Goal: Transaction & Acquisition: Purchase product/service

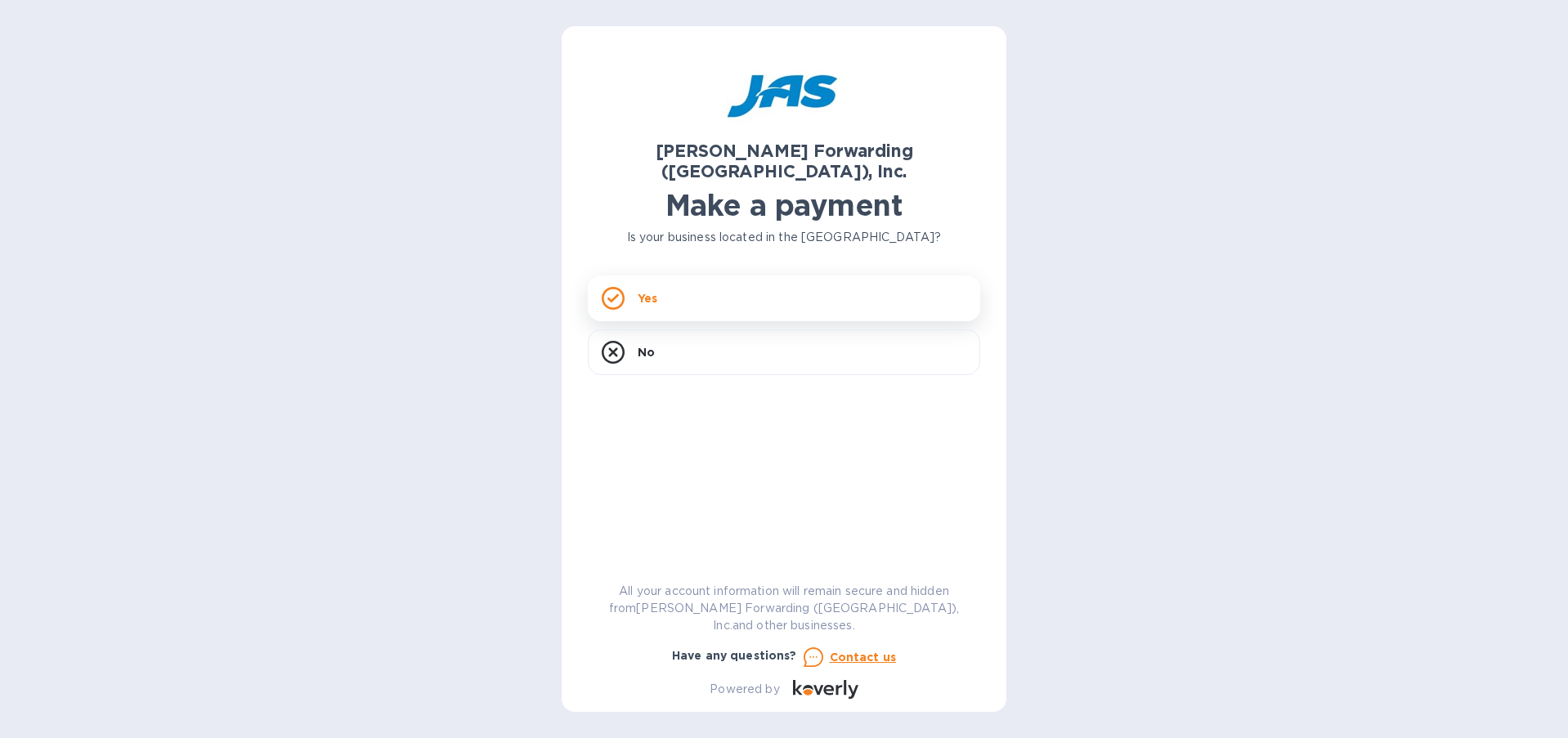
click at [694, 275] on div "Yes" at bounding box center [783, 298] width 392 height 45
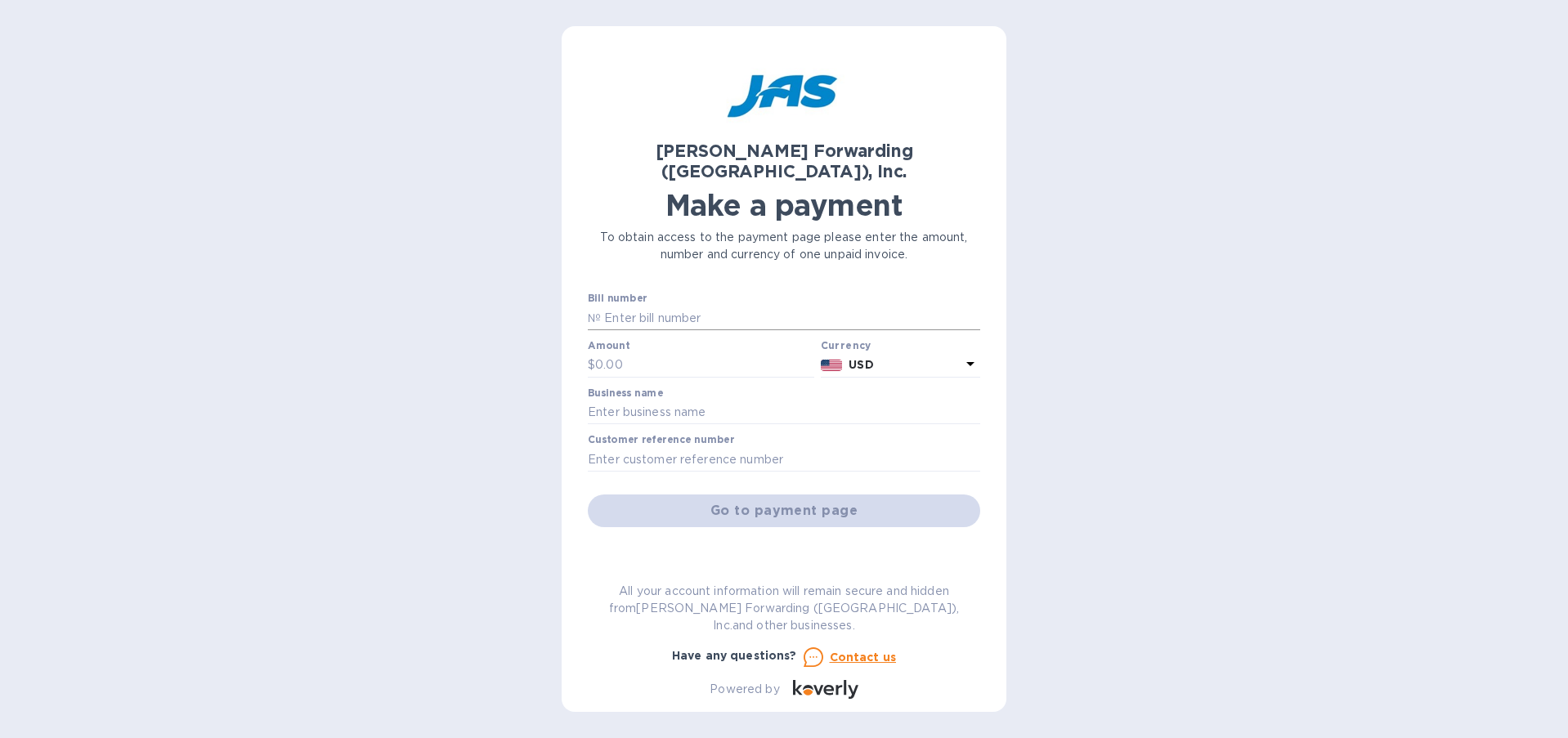
click at [681, 305] on input "text" at bounding box center [790, 318] width 379 height 25
paste input "SAN503407825"
type input "SAN503407825"
click at [529, 340] on div "[PERSON_NAME] Forwarding ([GEOGRAPHIC_DATA]), Inc. Make a payment To obtain acc…" at bounding box center [784, 369] width 1568 height 738
click at [618, 354] on input "text" at bounding box center [704, 366] width 219 height 25
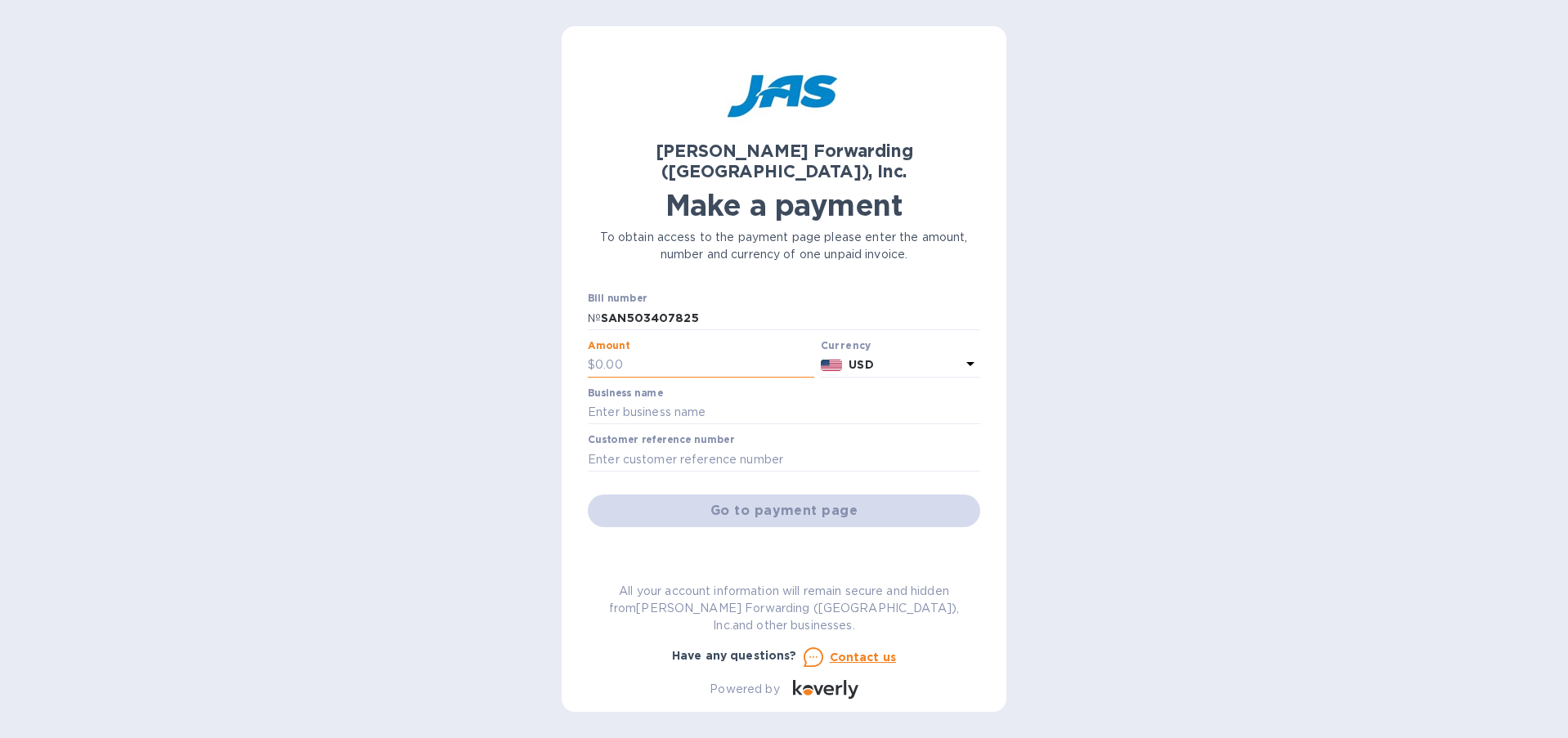
click at [647, 354] on input "text" at bounding box center [704, 366] width 219 height 25
type input "1,746.82"
click at [407, 390] on div "[PERSON_NAME] Forwarding ([GEOGRAPHIC_DATA]), Inc. Make a payment To obtain acc…" at bounding box center [784, 369] width 1568 height 738
click at [672, 401] on input "text" at bounding box center [783, 413] width 392 height 25
type input "Ganaio, Inc."
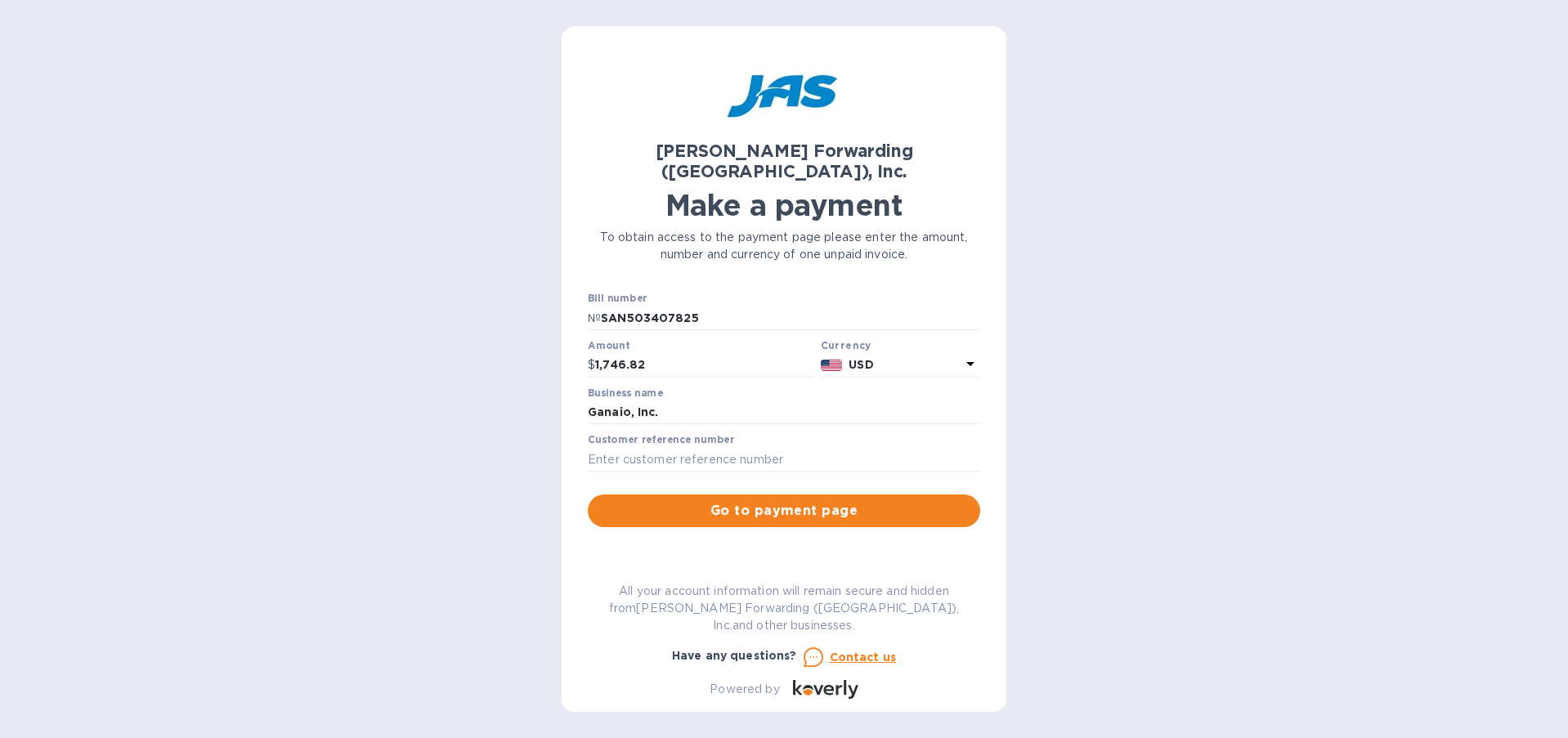
click at [1114, 482] on div "[PERSON_NAME] Forwarding ([GEOGRAPHIC_DATA]), Inc. Make a payment To obtain acc…" at bounding box center [784, 369] width 1568 height 738
click at [678, 447] on input "text" at bounding box center [783, 459] width 392 height 25
paste input "GANAIOLAX"
type input "GANAIOLAX"
click at [1315, 537] on div "[PERSON_NAME] Forwarding ([GEOGRAPHIC_DATA]), Inc. Make a payment To obtain acc…" at bounding box center [784, 369] width 1568 height 738
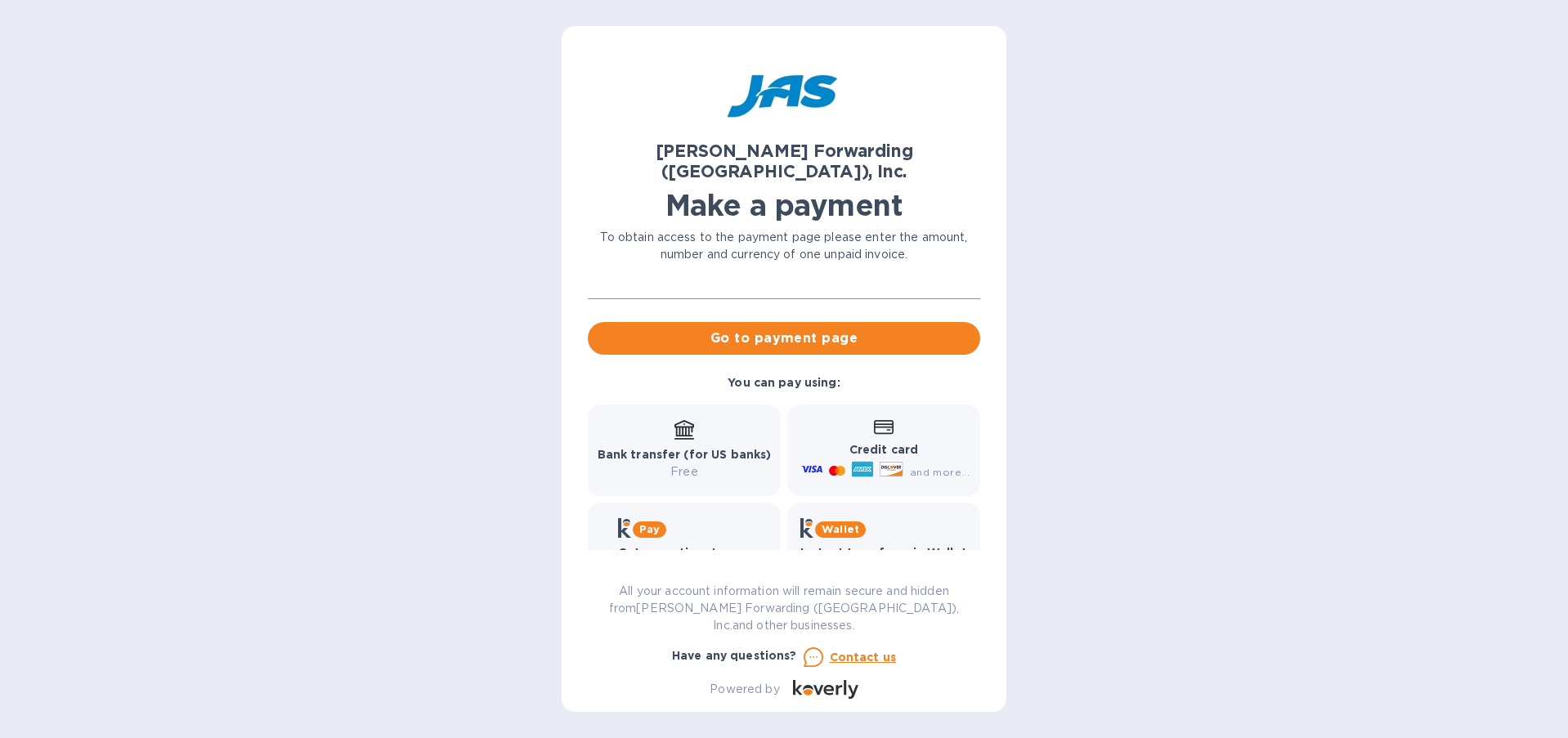
scroll to position [189, 0]
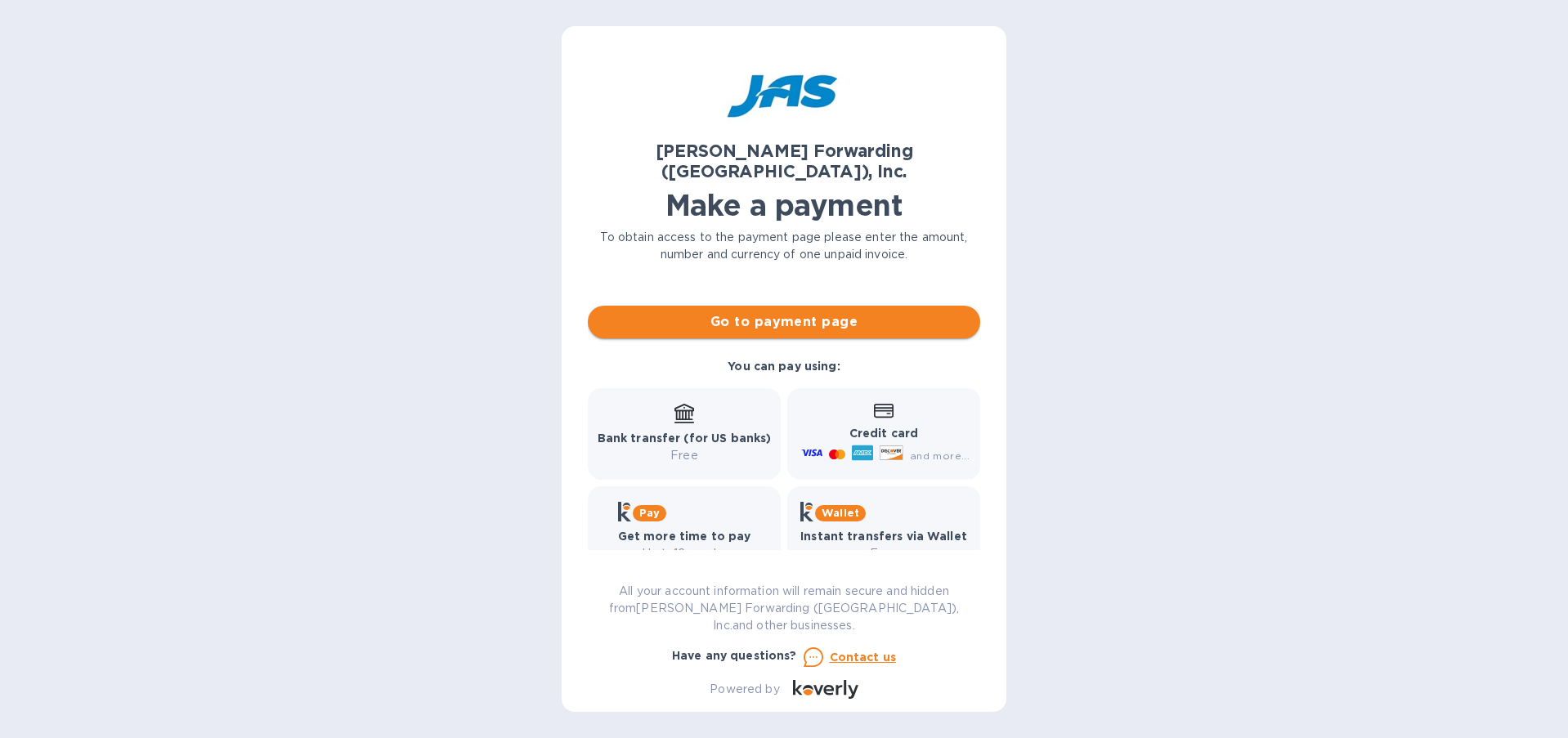
click at [804, 312] on span "Go to payment page" at bounding box center [783, 322] width 366 height 20
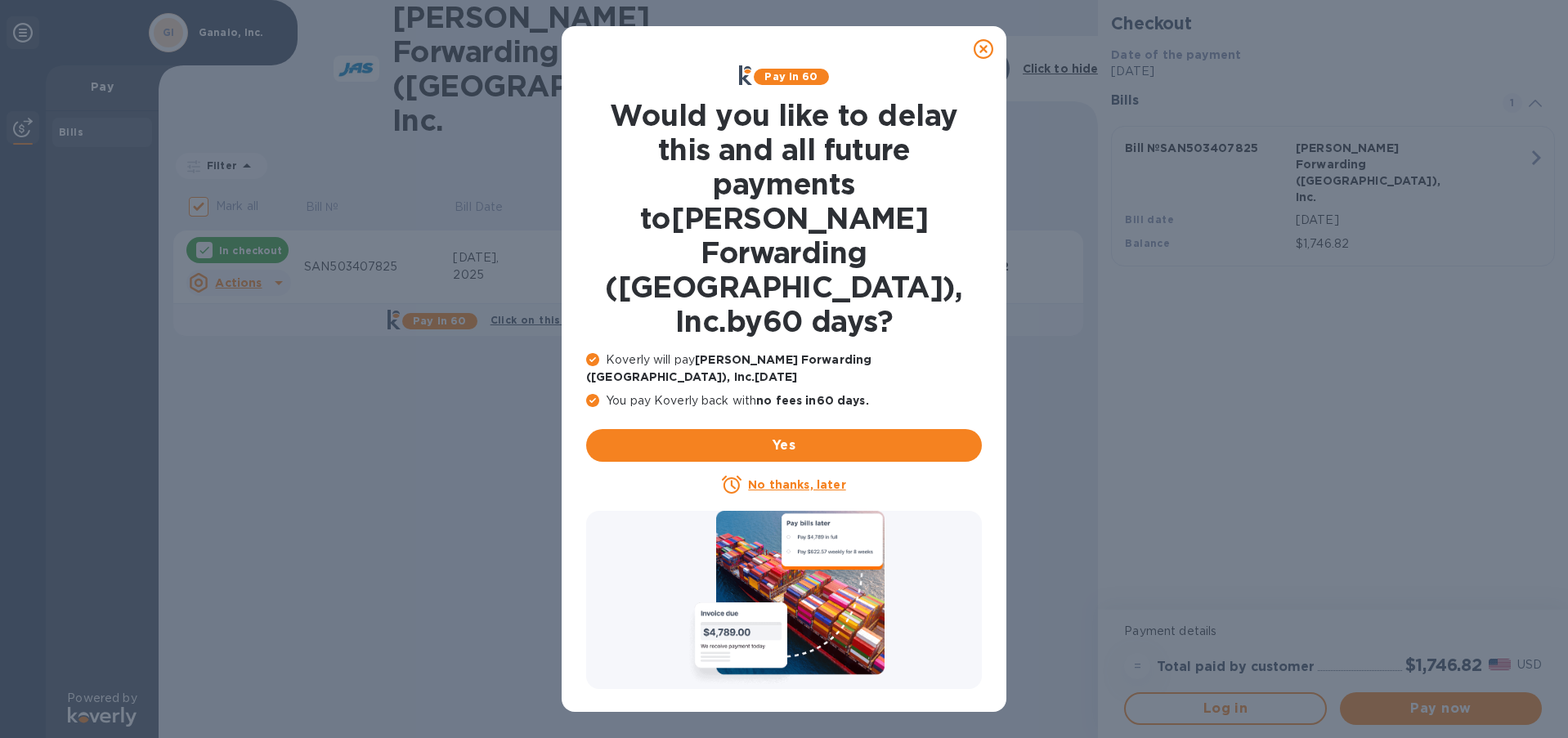
click at [782, 478] on u "No thanks, later" at bounding box center [796, 484] width 97 height 13
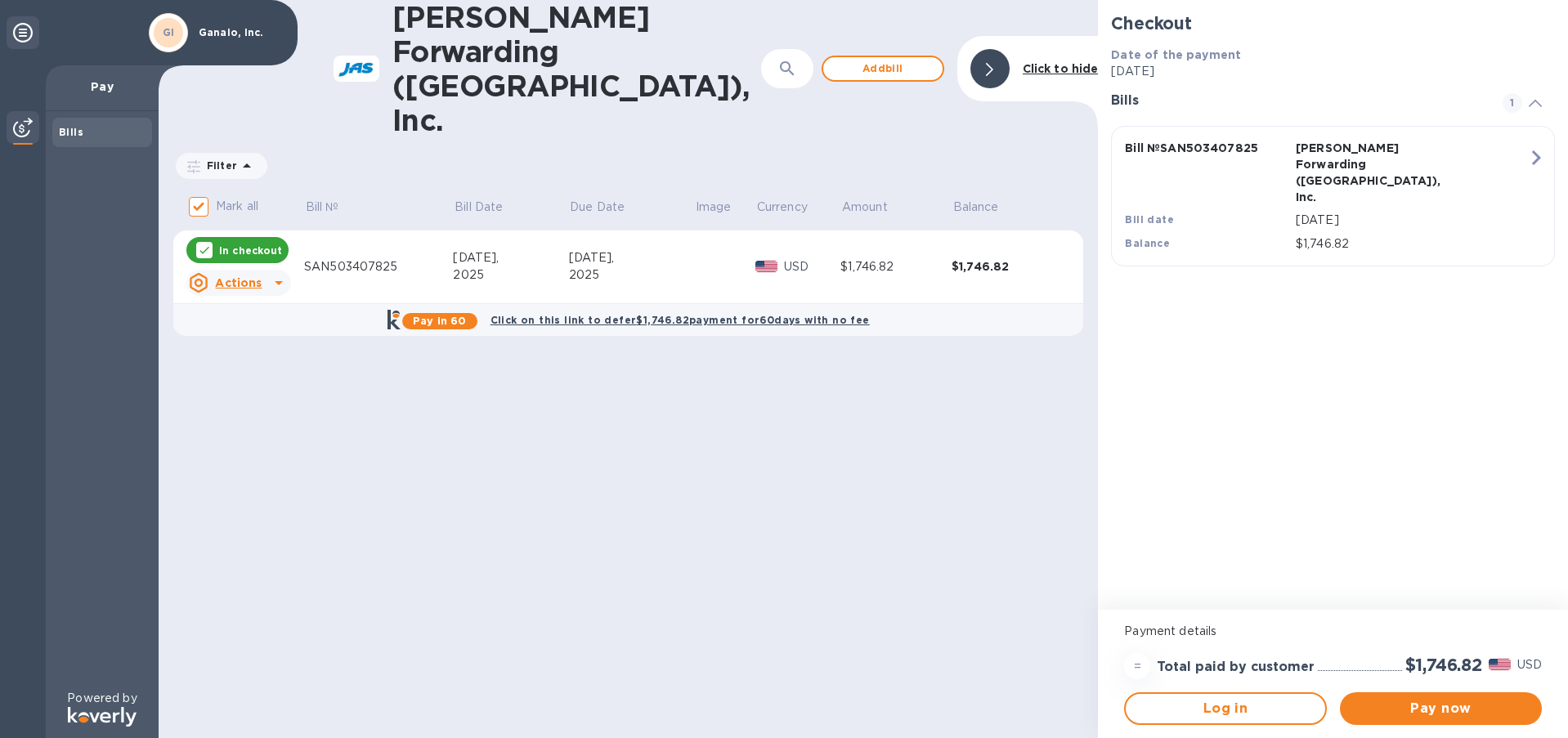
click at [1343, 212] on p "[DATE]" at bounding box center [1411, 221] width 232 height 17
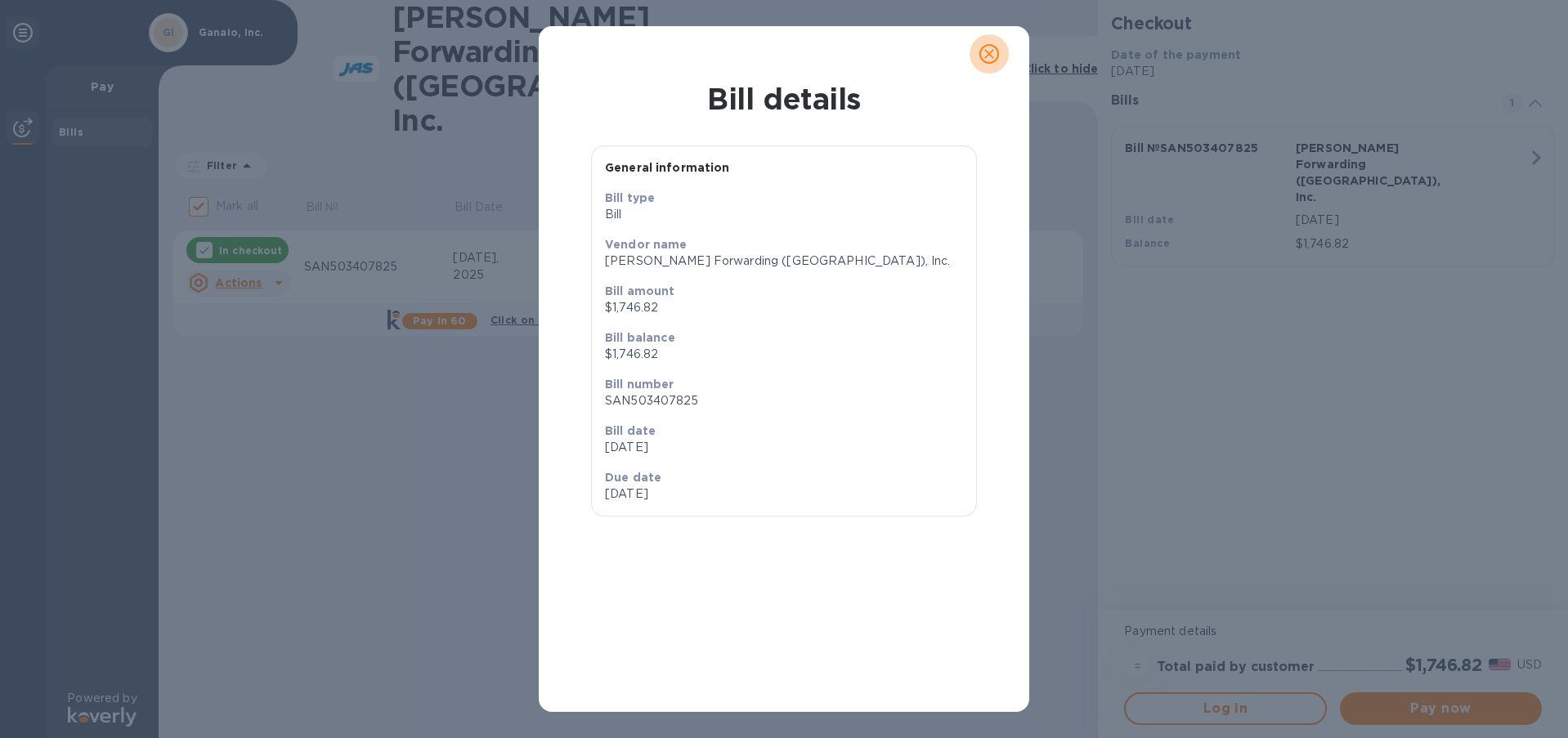
click at [987, 57] on icon "close" at bounding box center [988, 53] width 9 height 9
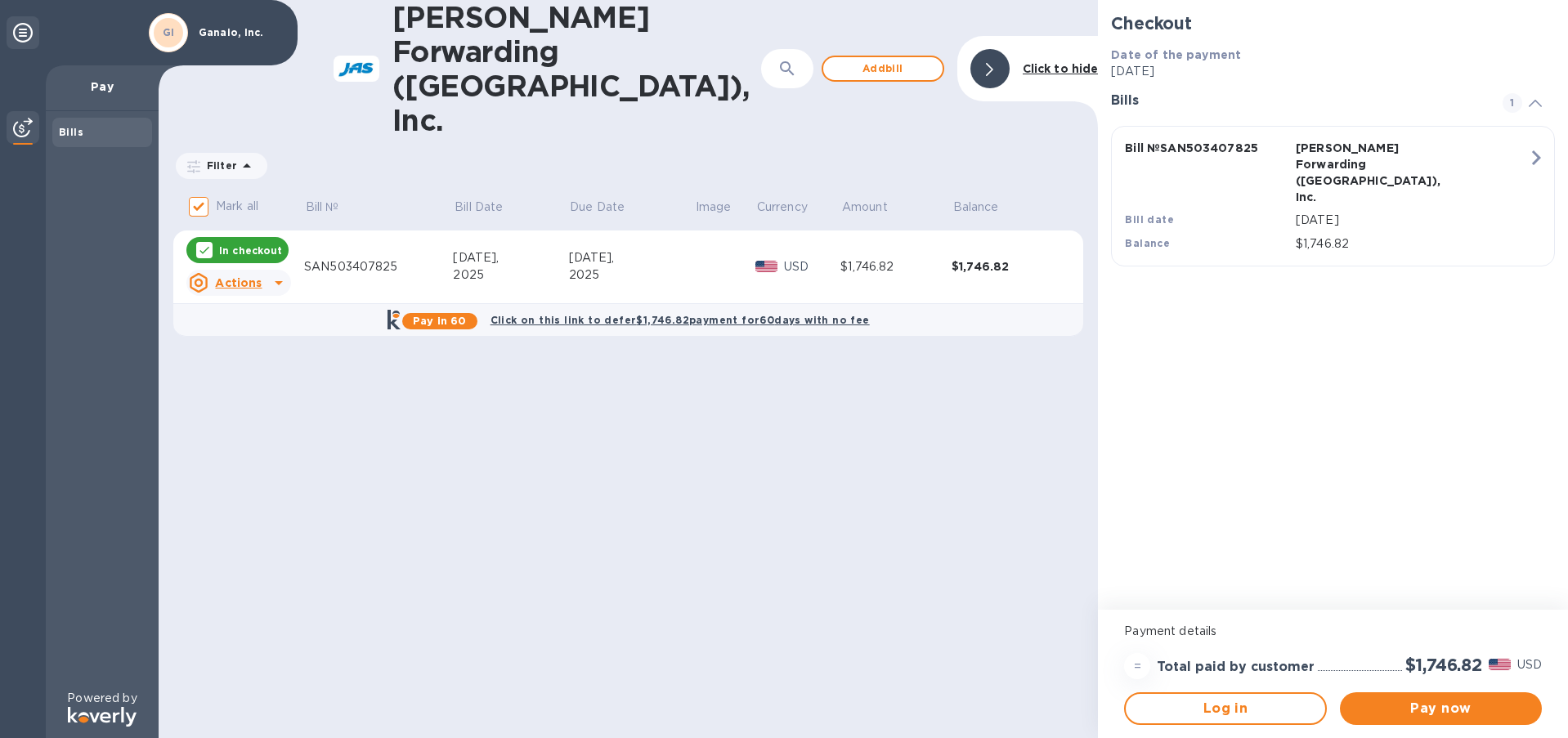
click at [246, 276] on u "Actions" at bounding box center [238, 282] width 46 height 13
click at [244, 219] on div at bounding box center [784, 369] width 1568 height 738
click at [251, 276] on u "Actions" at bounding box center [238, 282] width 46 height 13
click at [253, 285] on b "Open bill" at bounding box center [260, 280] width 55 height 13
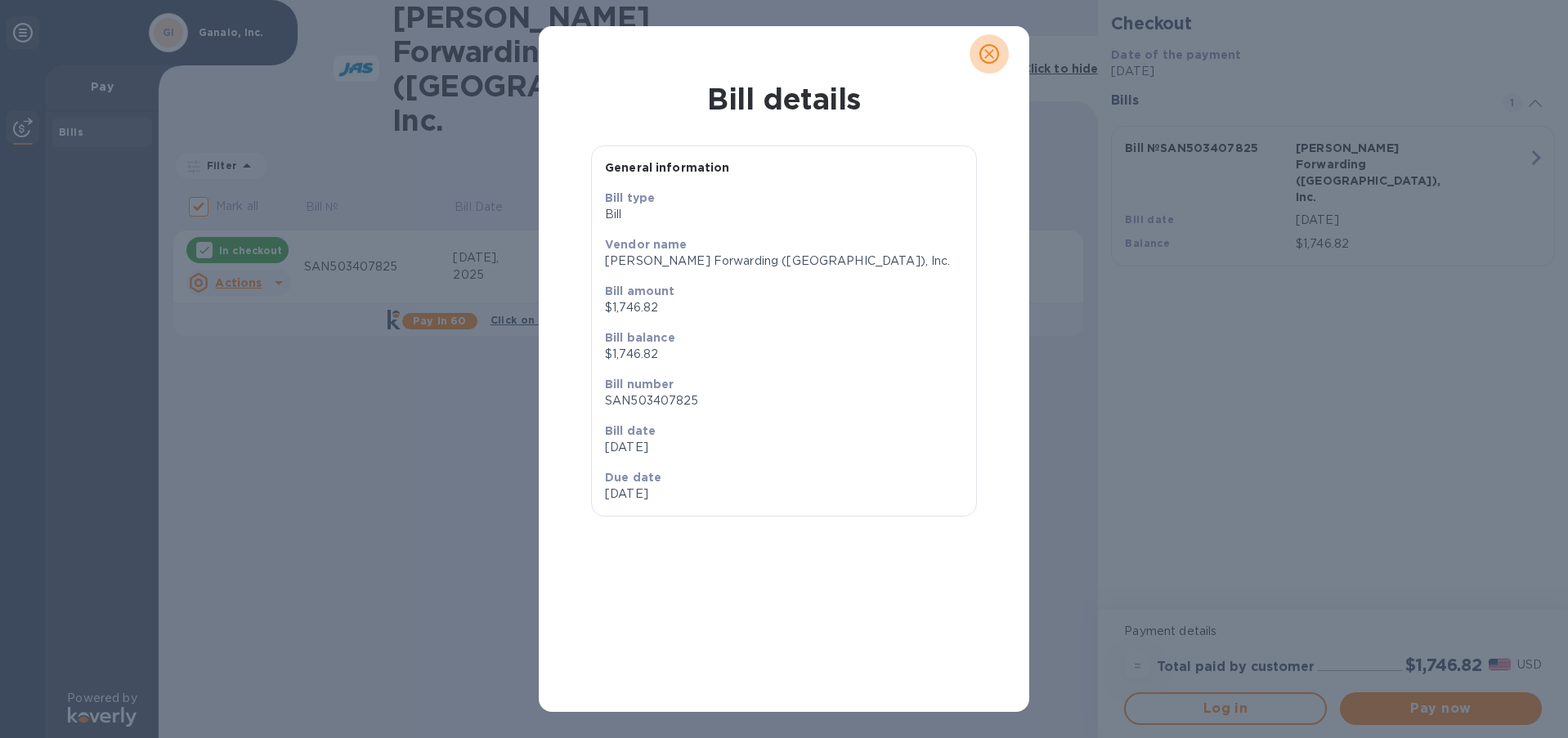
click at [985, 58] on icon "close" at bounding box center [988, 53] width 9 height 9
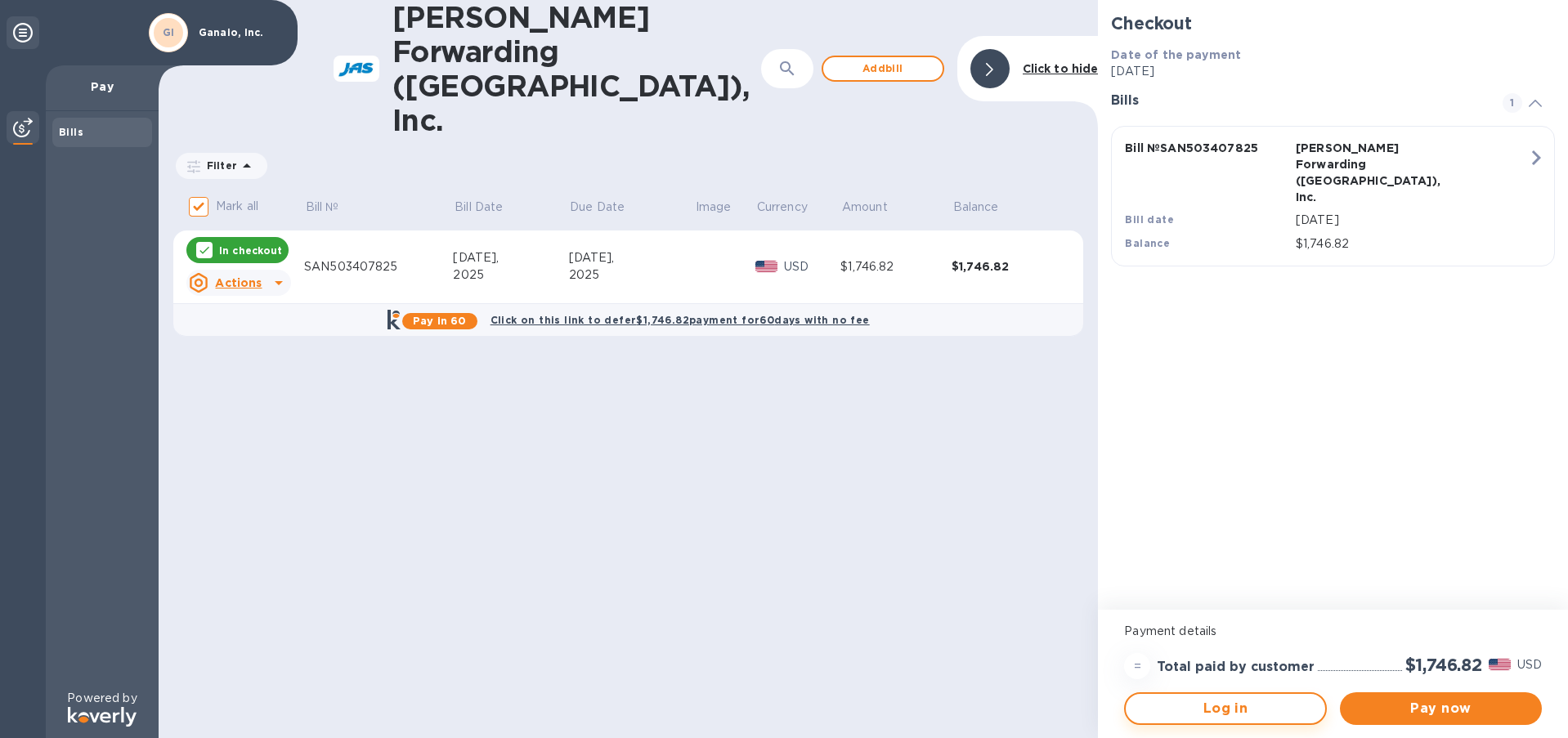
click at [1227, 705] on span "Log in" at bounding box center [1224, 709] width 172 height 20
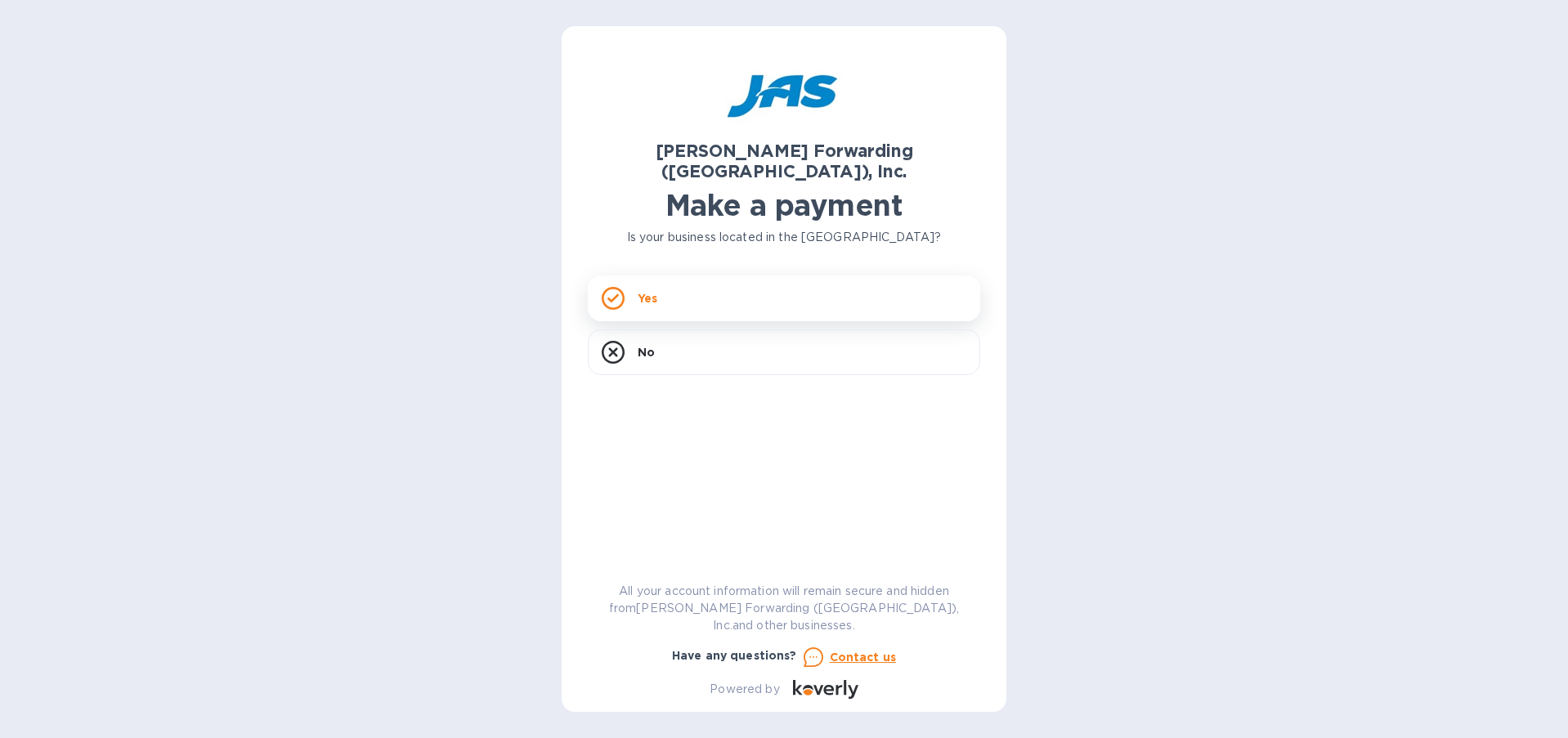
click at [770, 281] on div "Yes" at bounding box center [783, 298] width 392 height 45
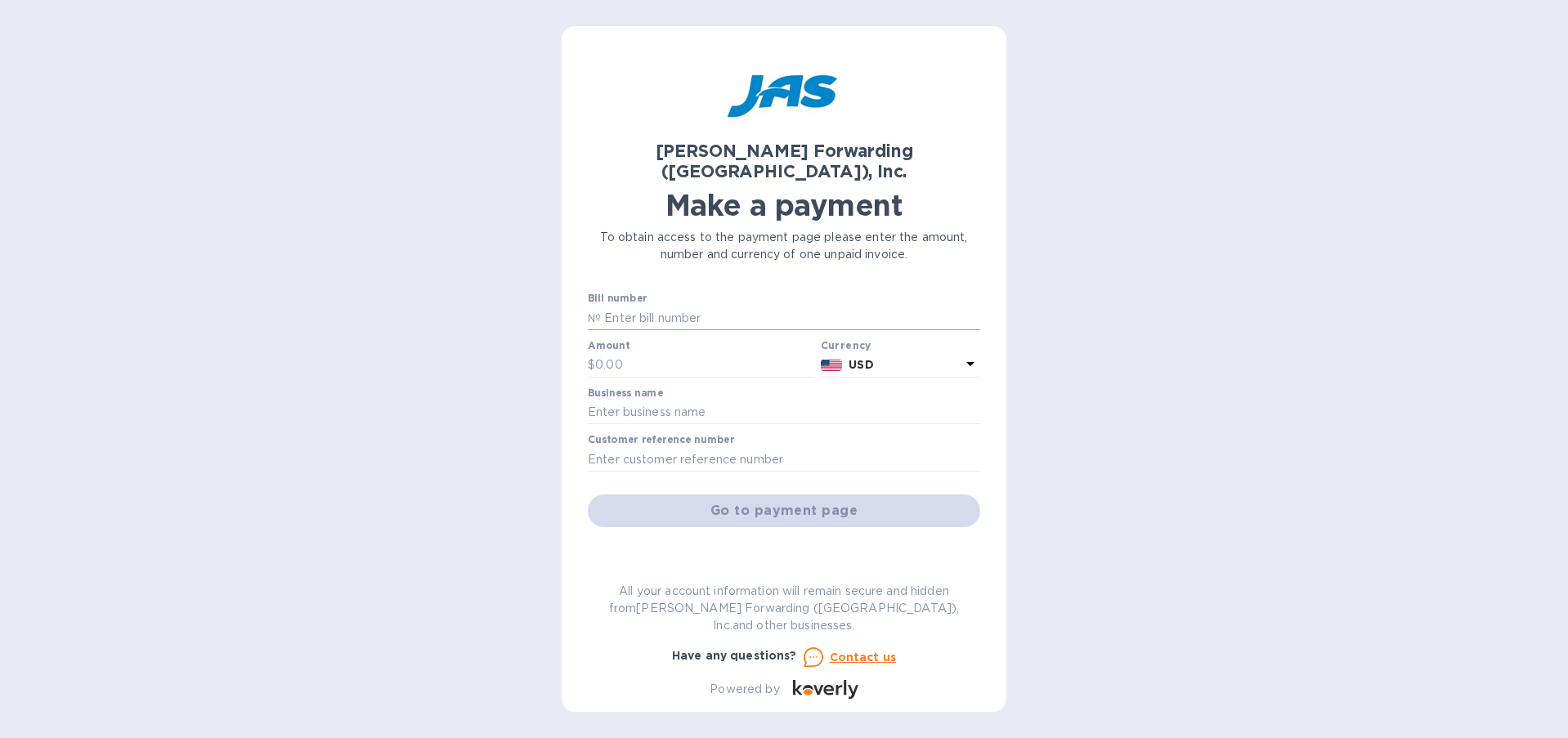
click at [707, 305] on input "text" at bounding box center [790, 318] width 379 height 25
type input "SAN503407825"
click at [643, 354] on input "text" at bounding box center [704, 366] width 219 height 25
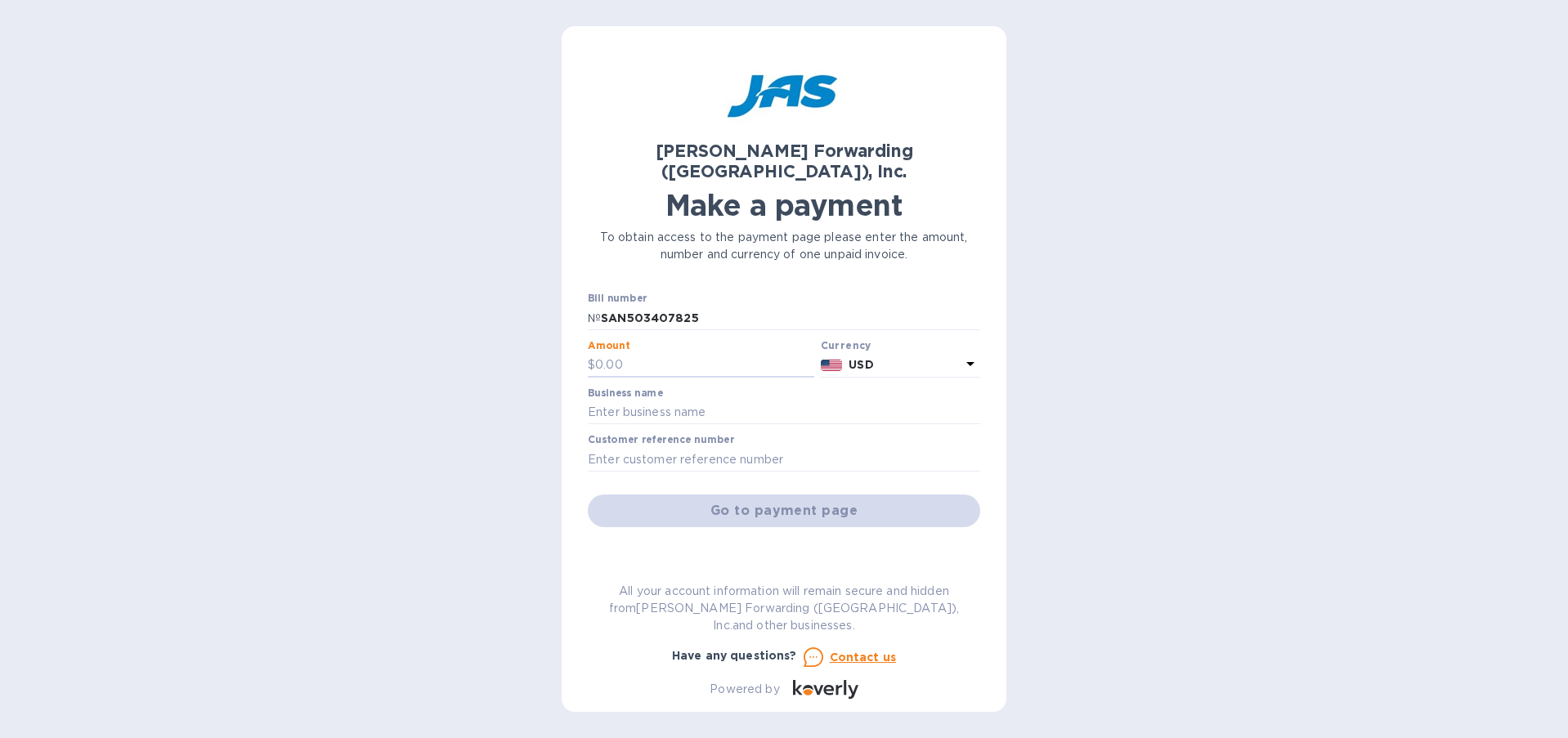
click at [375, 267] on div "[PERSON_NAME] Forwarding ([GEOGRAPHIC_DATA]), Inc. Make a payment To obtain acc…" at bounding box center [784, 369] width 1568 height 738
click at [632, 354] on input "text" at bounding box center [704, 366] width 219 height 25
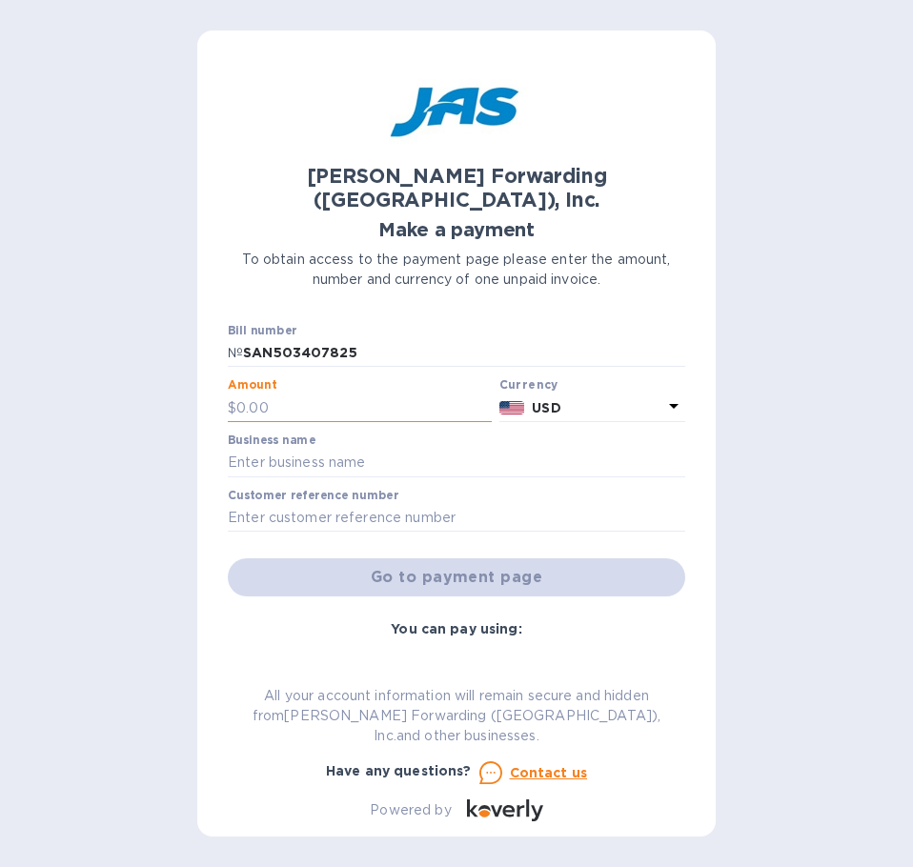
click at [323, 394] on input "text" at bounding box center [363, 408] width 255 height 29
type input "1,746.82"
click at [366, 449] on input "text" at bounding box center [456, 463] width 457 height 29
type input "Ganaio, Inc."
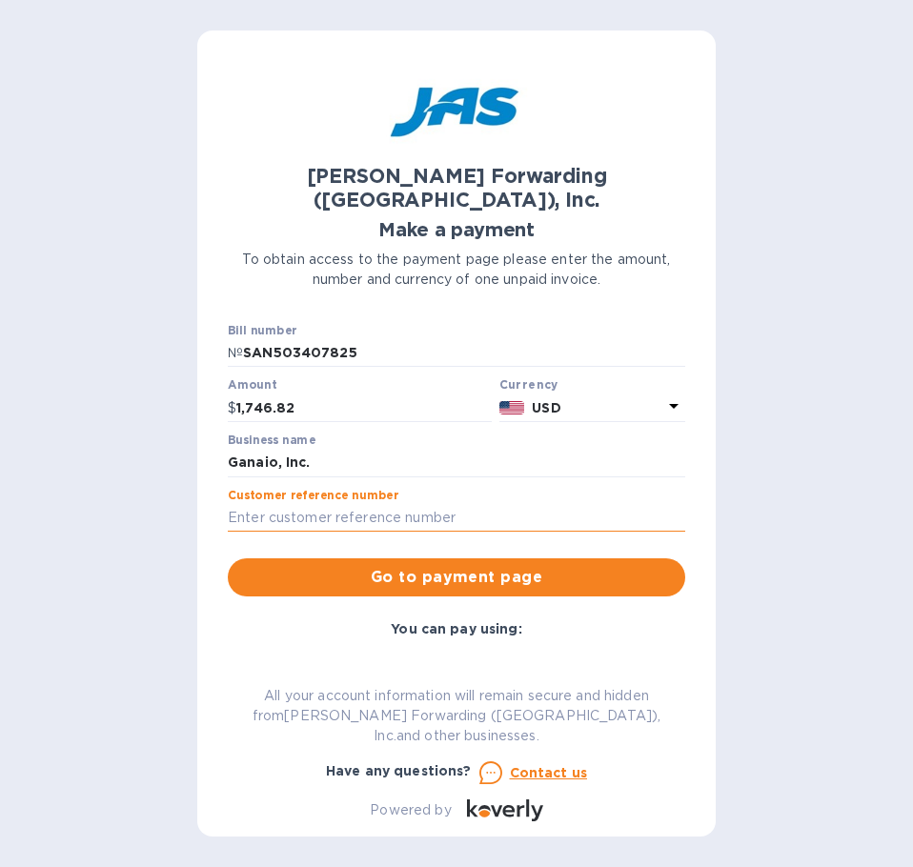
click at [449, 504] on input "text" at bounding box center [456, 518] width 457 height 29
type input "GANAIOLAX"
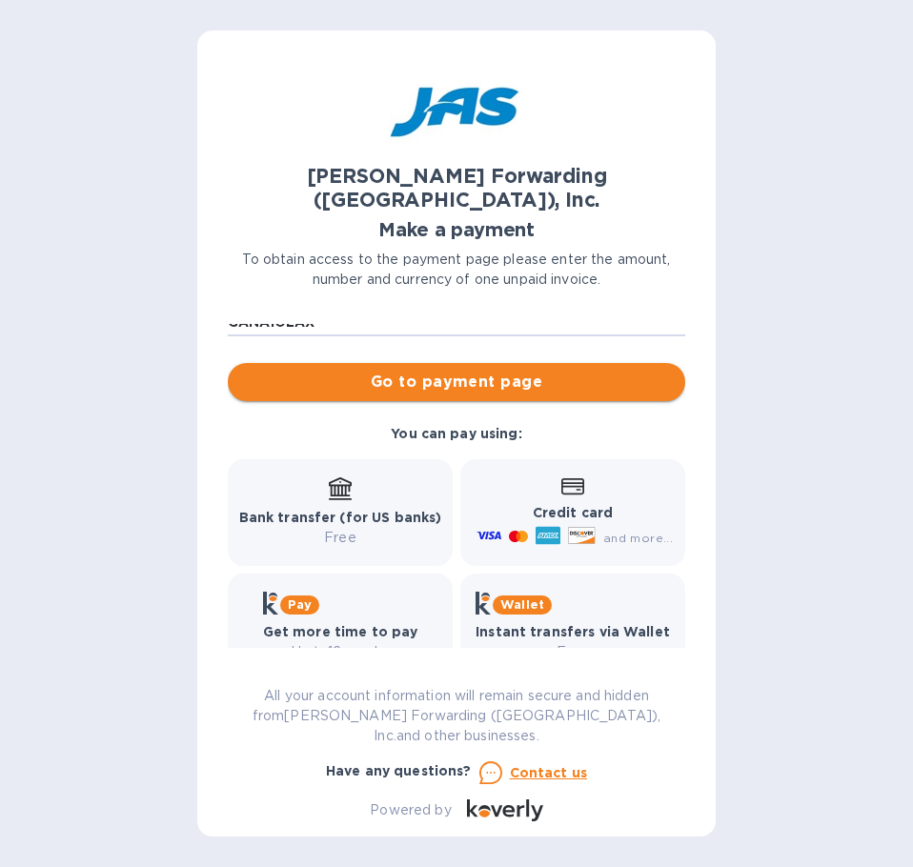
scroll to position [192, 0]
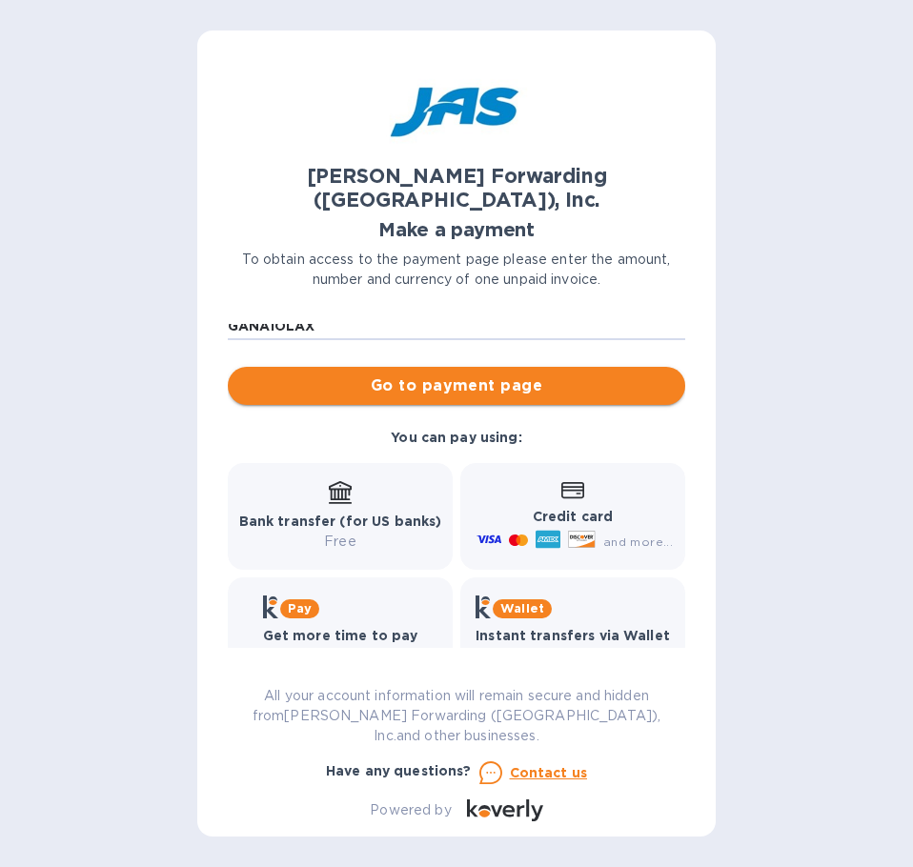
click at [464, 374] on span "Go to payment page" at bounding box center [456, 385] width 427 height 23
